Goal: Information Seeking & Learning: Understand process/instructions

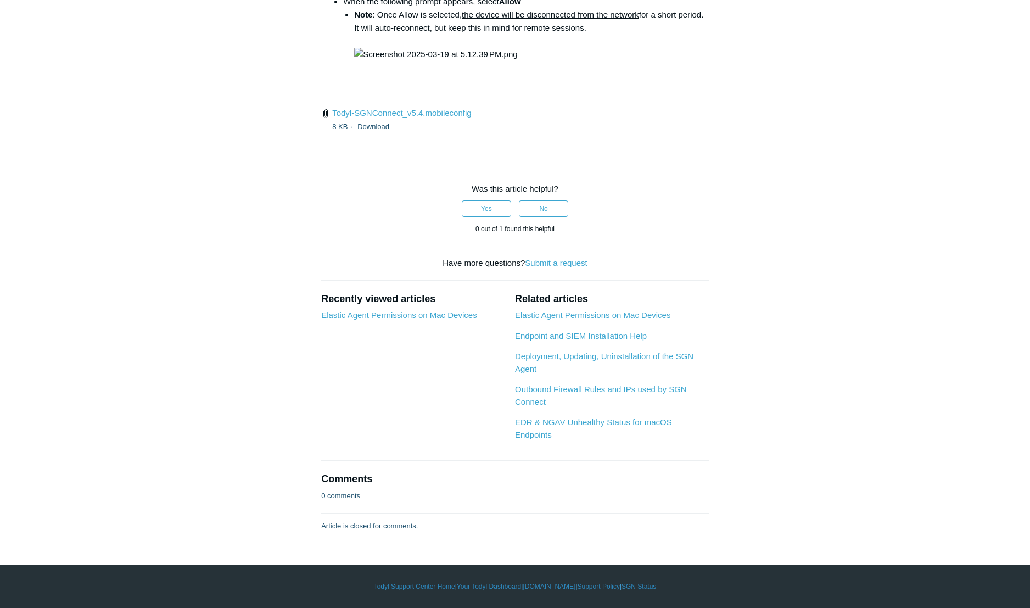
scroll to position [3001, 0]
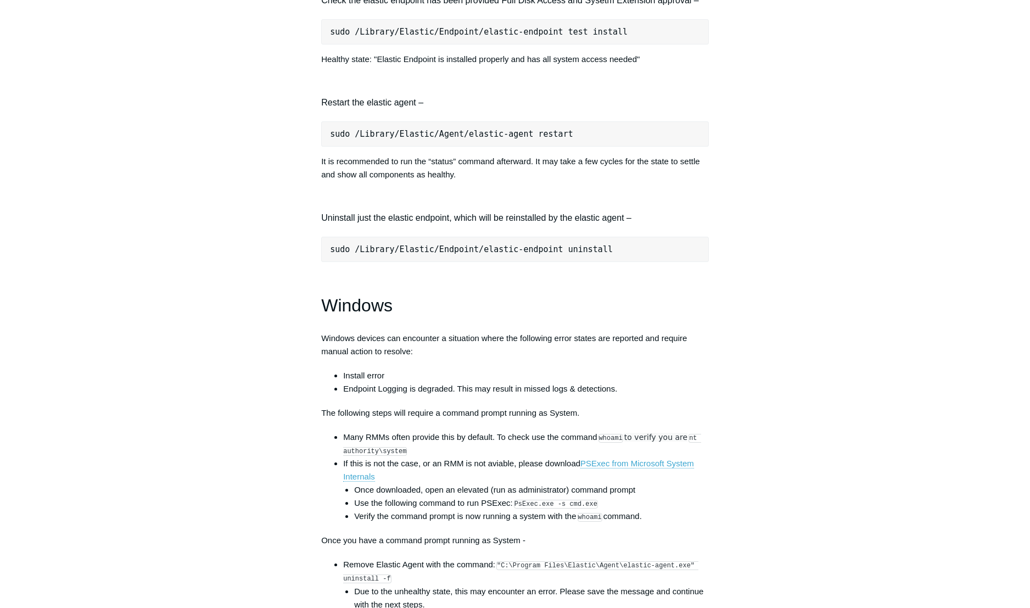
scroll to position [1548, 0]
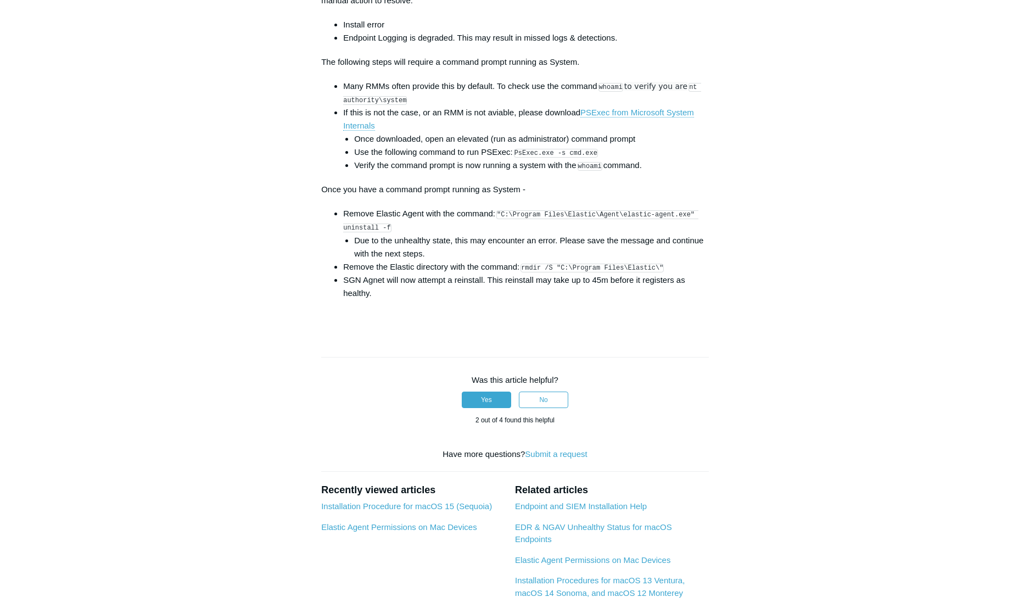
scroll to position [1643, 0]
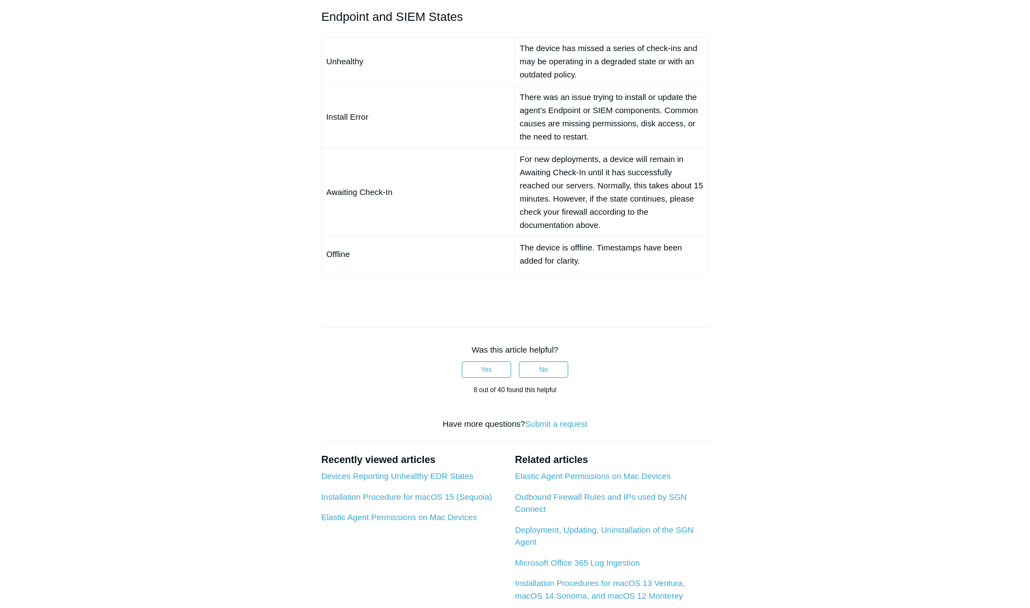
scroll to position [962, 0]
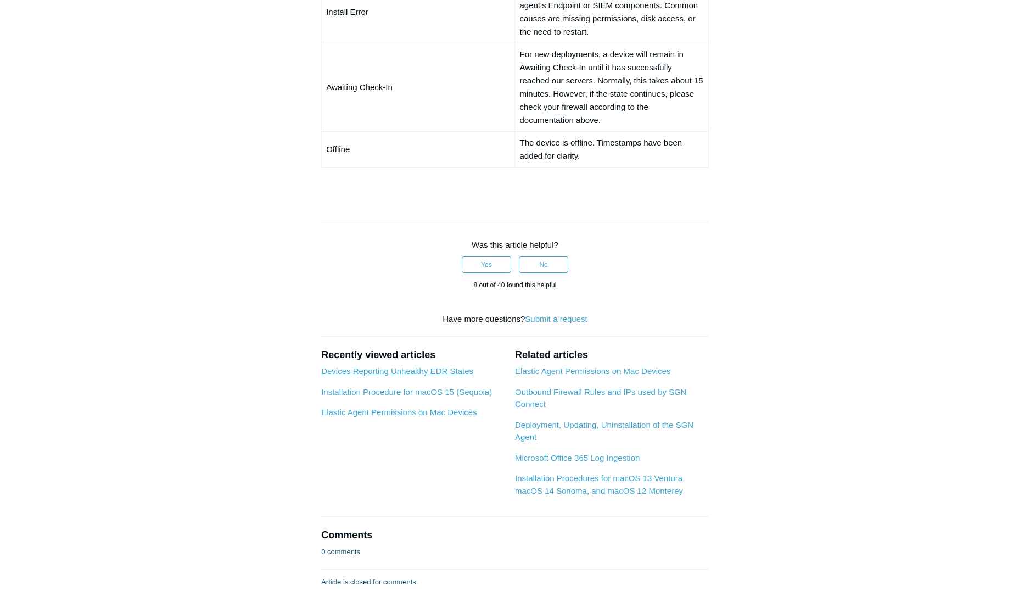
click at [436, 376] on link "Devices Reporting Unhealthy EDR States" at bounding box center [397, 370] width 152 height 9
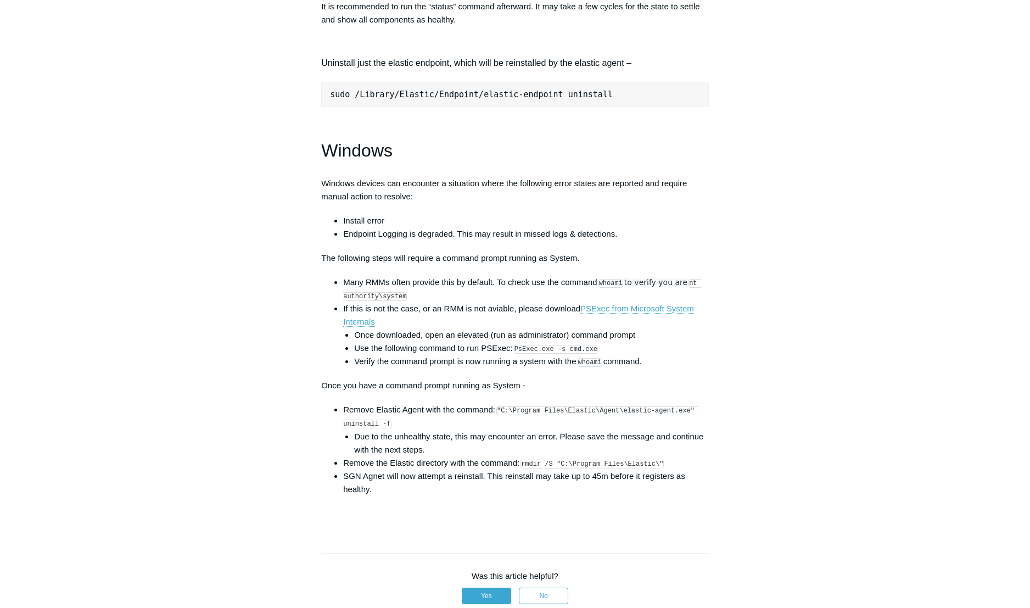
scroll to position [1790, 0]
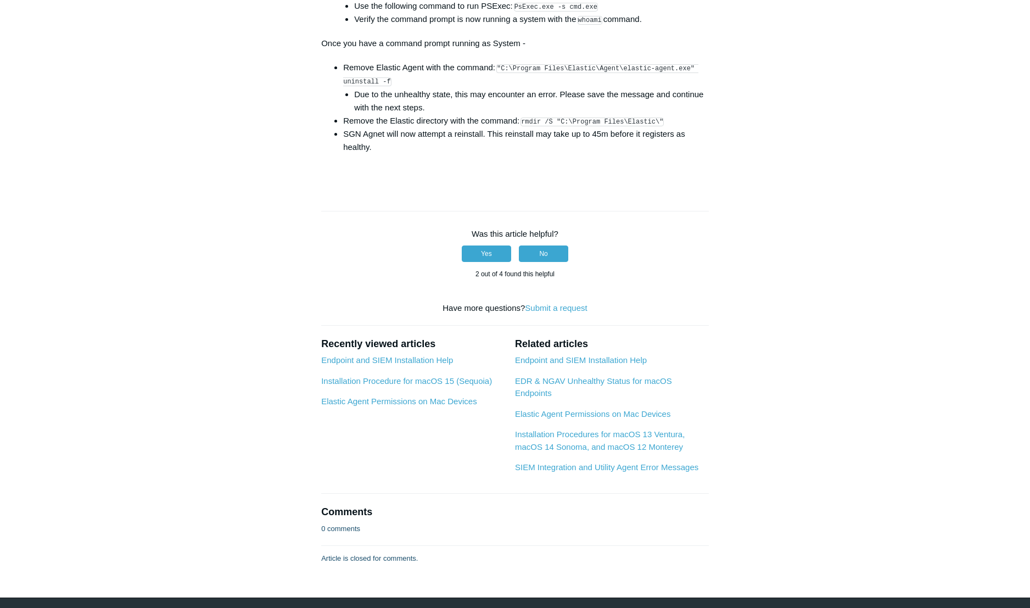
click at [543, 262] on button "No" at bounding box center [543, 254] width 49 height 16
click at [484, 262] on button "Yes" at bounding box center [486, 254] width 49 height 16
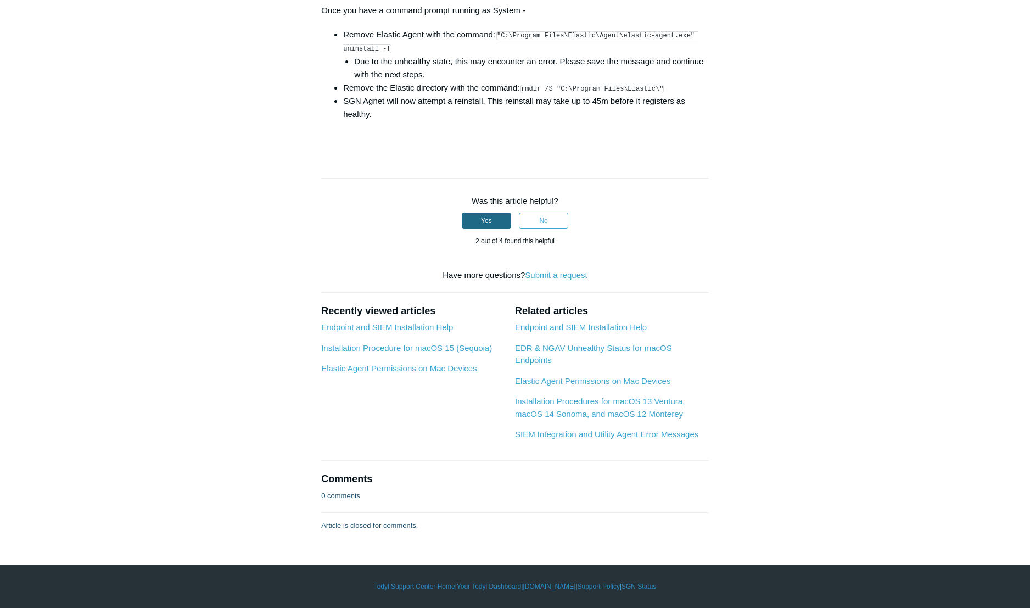
scroll to position [1839, 0]
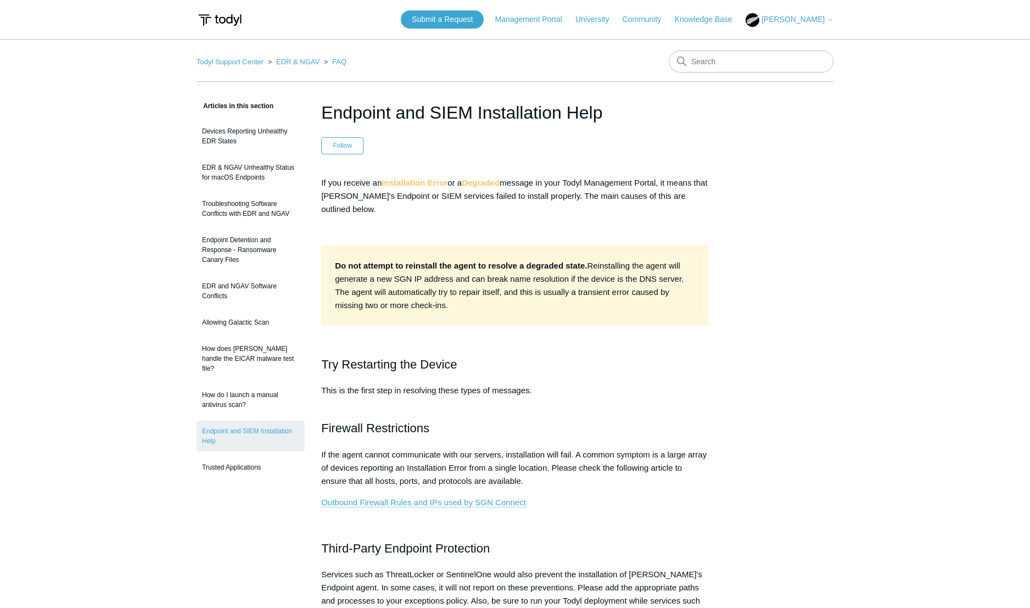
scroll to position [962, 0]
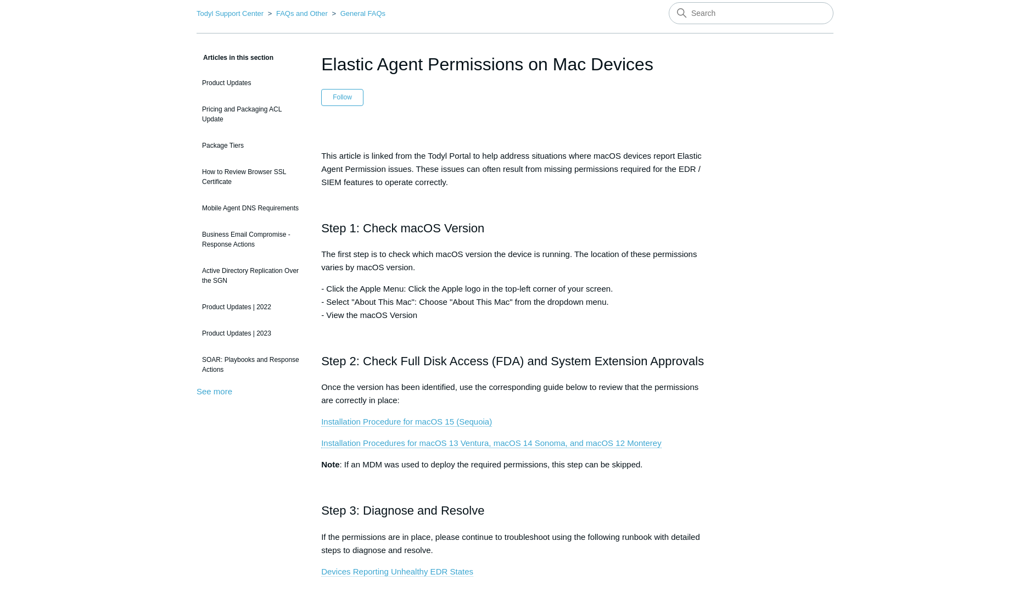
scroll to position [494, 0]
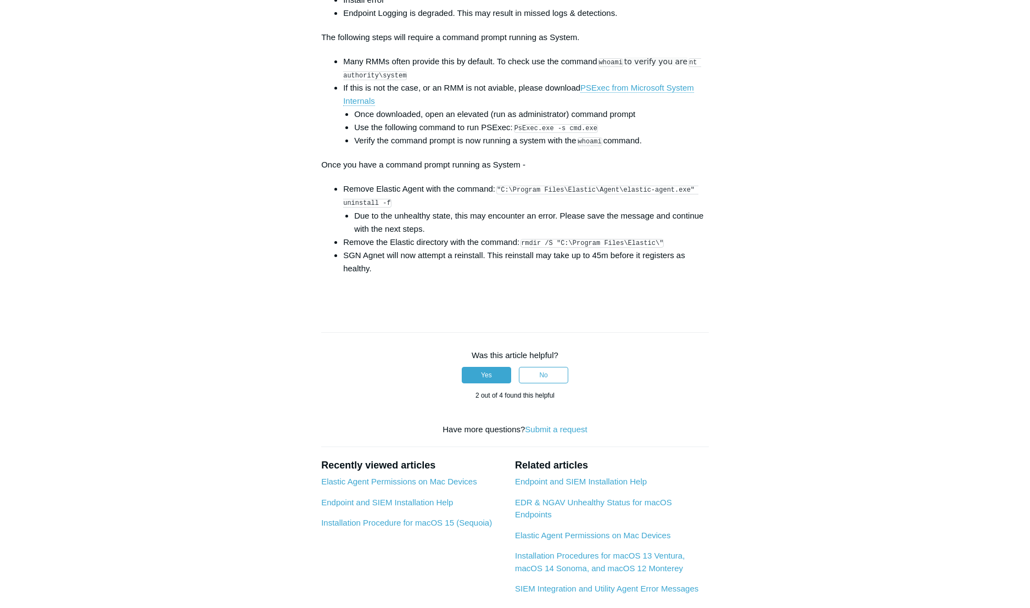
scroll to position [1608, 0]
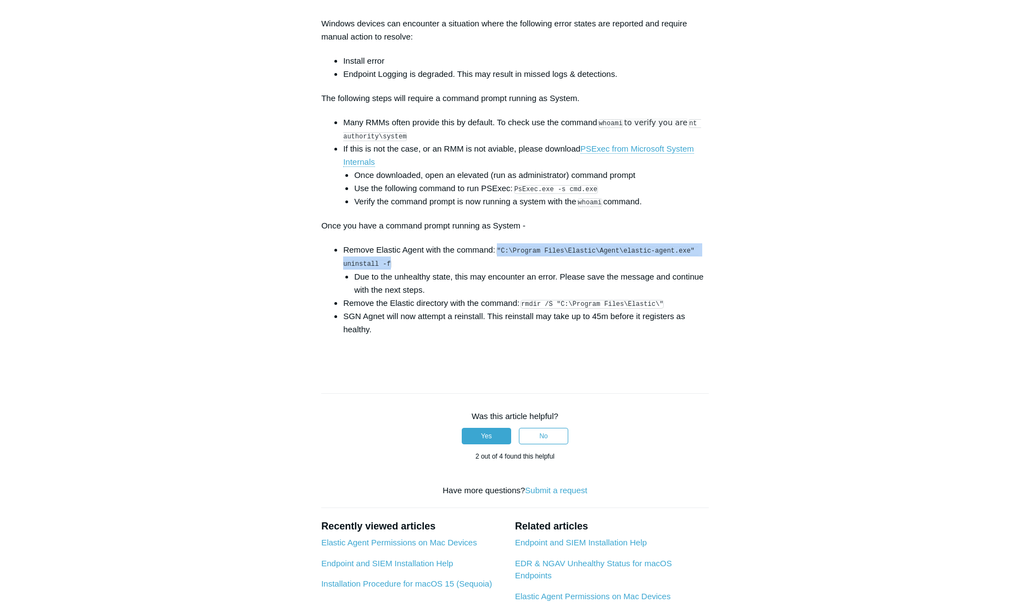
drag, startPoint x: 503, startPoint y: 273, endPoint x: 494, endPoint y: 280, distance: 10.9
click at [494, 280] on li "Remove Elastic Agent with the command: "C:\Program Files\Elastic\Agent\elastic-…" at bounding box center [526, 269] width 366 height 53
copy code ""C:\Program Files\Elastic\Agent\elastic-agent.exe" uninstall -f"
click at [567, 297] on li "Due to the unhealthy state, this may encounter an error. Please save the messag…" at bounding box center [531, 283] width 355 height 26
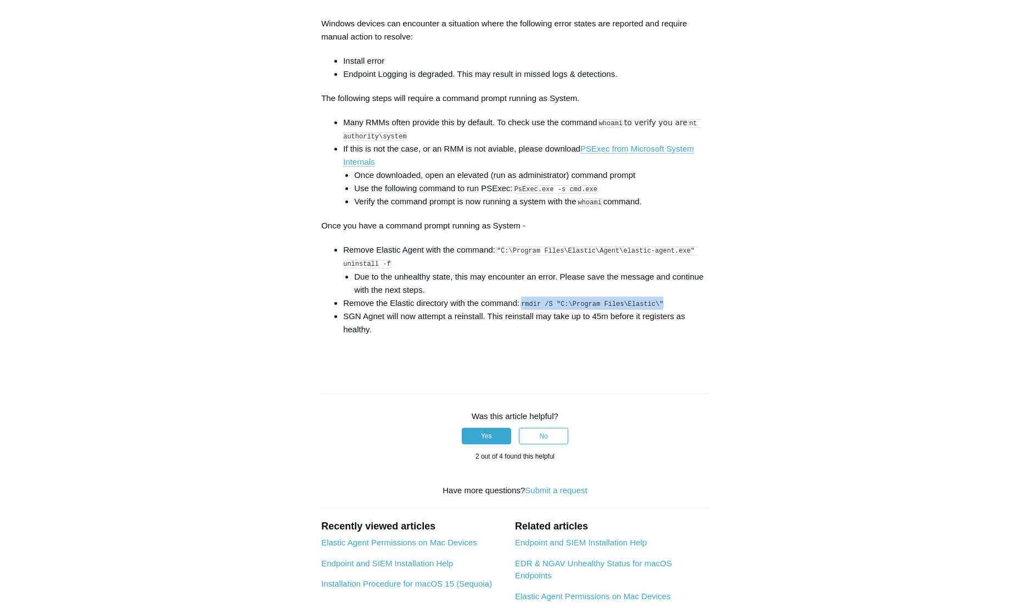
drag, startPoint x: 672, startPoint y: 324, endPoint x: 525, endPoint y: 322, distance: 146.7
click at [525, 310] on li "Remove the Elastic directory with the command: rmdir /S "C:\Program Files\Elast…" at bounding box center [526, 303] width 366 height 13
copy code "rmdir /S "C:\Program Files\Elastic\""
